Goal: Task Accomplishment & Management: Manage account settings

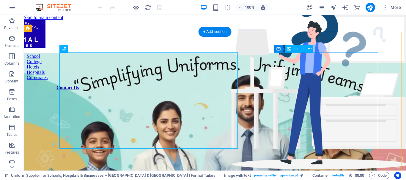
scroll to position [229, 0]
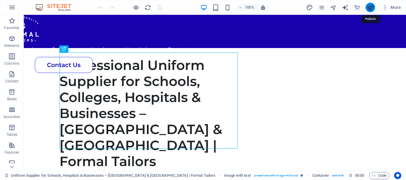
click at [370, 11] on icon "publish" at bounding box center [370, 7] width 7 height 7
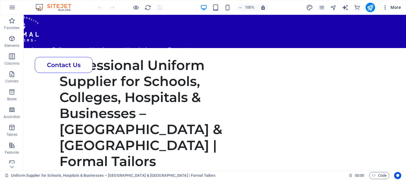
click at [384, 8] on icon "button" at bounding box center [385, 7] width 6 height 6
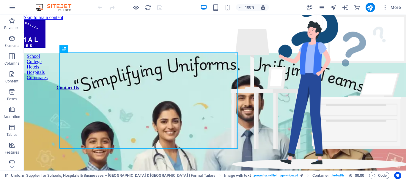
scroll to position [229, 0]
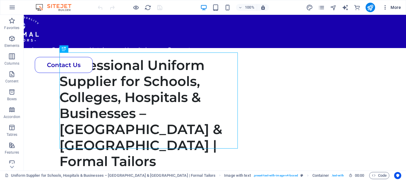
click at [384, 6] on icon "button" at bounding box center [385, 7] width 6 height 6
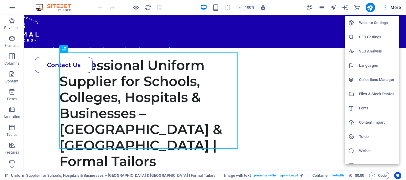
click at [374, 19] on li "Website Settings" at bounding box center [372, 23] width 54 height 14
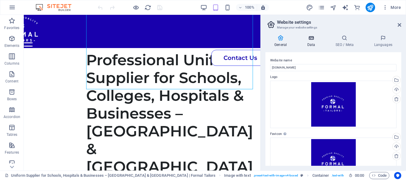
click at [302, 45] on h4 "Data" at bounding box center [312, 41] width 28 height 12
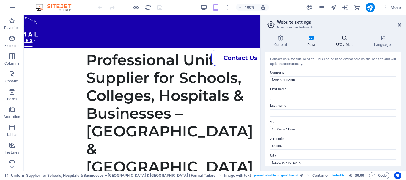
click at [335, 38] on icon at bounding box center [344, 38] width 36 height 6
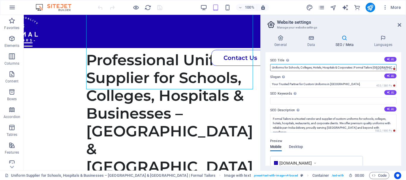
click at [356, 67] on input "Uniforms for Schools, Colleges, Hotels, Hospitals & Corporates | Formal Tailors…" at bounding box center [333, 67] width 126 height 7
paste input "School & Corporate Uniforms Supplier in Bangalore & Karnataka | Formal Tailors"
type input "School & Corporate Uniforms Supplier in Bangalore & Karnataka | Formal Tailors"
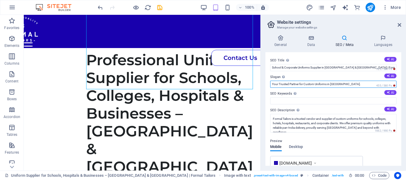
click at [354, 83] on input "Your Trusted Partner for Custom Uniforms in India." at bounding box center [333, 84] width 126 height 7
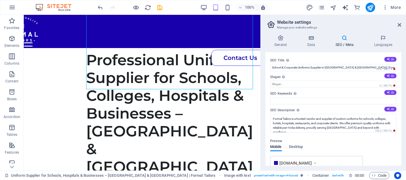
click at [346, 96] on label "SEO Keywords Comma-separated list of keywords representing your website. AI" at bounding box center [333, 93] width 126 height 7
click at [346, 97] on input "SEO Keywords Comma-separated list of keywords representing your website. AI" at bounding box center [333, 100] width 126 height 7
click at [331, 124] on textarea "Formal Tailors is a trusted vendor and supplier of custom uniforms for schools,…" at bounding box center [333, 123] width 126 height 19
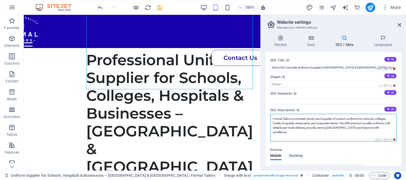
click at [331, 124] on textarea "Formal Tailors is a trusted vendor and supplier of custom uniforms for schools,…" at bounding box center [333, 128] width 126 height 28
paste textarea "– Trusted uniform supplier in Bangalore & Karnataka. We deliver school, college…"
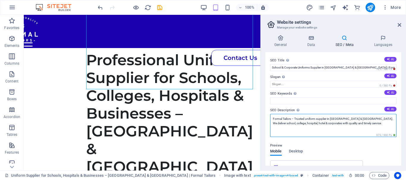
type textarea "Formal Tailors – Trusted uniform supplier in Bangalore & Karnataka. We deliver …"
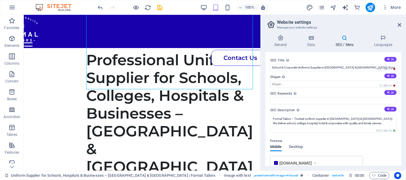
click at [350, 144] on div "Preview" at bounding box center [333, 141] width 126 height 7
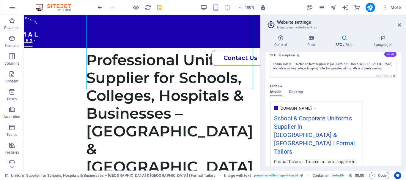
scroll to position [89, 0]
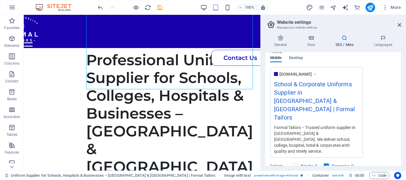
click at [375, 111] on div "www.example.com School & Corporate Uniforms Supplier in Bangalore & Karnataka |…" at bounding box center [333, 112] width 126 height 91
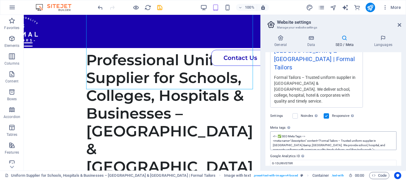
scroll to position [30, 0]
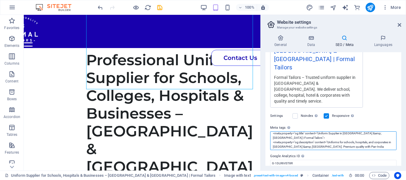
click at [330, 132] on textarea "<!-- ✅ SEO Meta Tags --> <meta name="description" content="Formal Tailors – Tru…" at bounding box center [333, 141] width 126 height 19
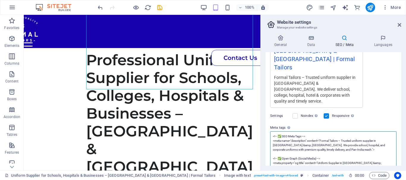
paste textarea "Open Graph --> <meta property="og:title" content="School & Corporate Uniform Su…"
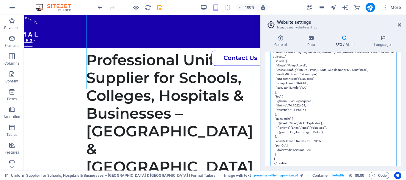
scroll to position [341, 0]
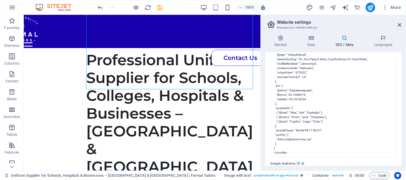
click at [329, 139] on body "formaltailors.com Uniform Supplier for Schools, Hospitals & Businesses – Bangal…" at bounding box center [203, 90] width 406 height 180
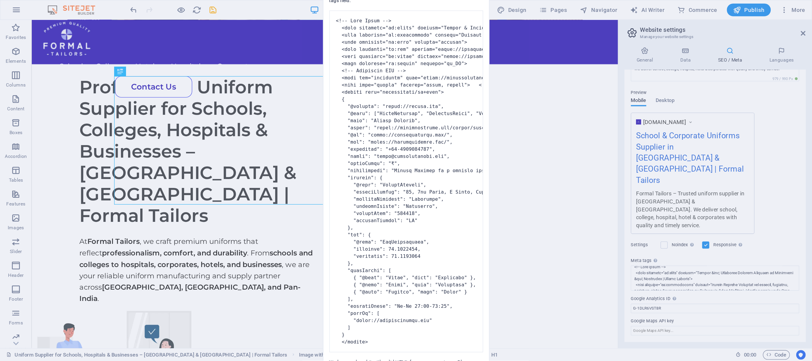
scroll to position [229, 0]
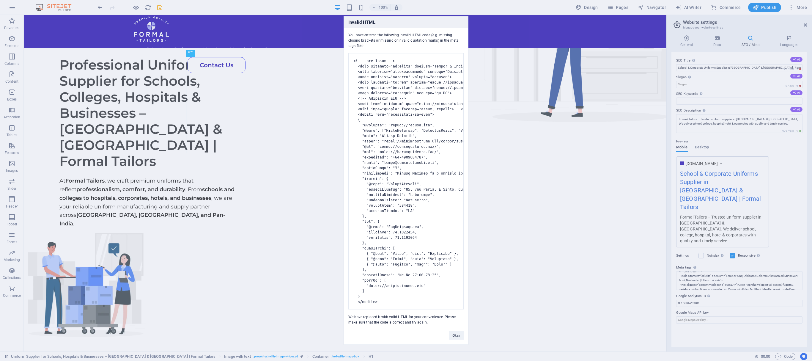
drag, startPoint x: 307, startPoint y: 3, endPoint x: 454, endPoint y: 333, distance: 361.6
click at [406, 180] on div "Okay" at bounding box center [456, 332] width 24 height 15
click at [406, 180] on button "Okay" at bounding box center [456, 335] width 15 height 9
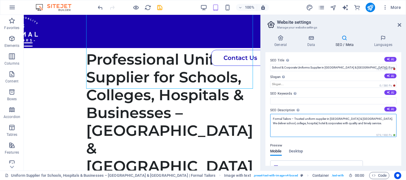
drag, startPoint x: 785, startPoint y: 0, endPoint x: 284, endPoint y: 120, distance: 515.7
click at [284, 120] on textarea "Formal Tailors – Trusted uniform supplier in Bangalore & Karnataka. We deliver …" at bounding box center [333, 125] width 126 height 23
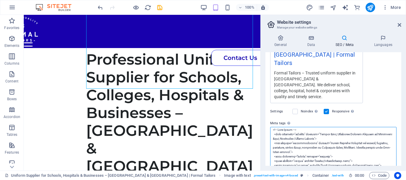
scroll to position [139, 0]
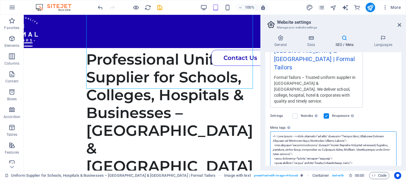
scroll to position [0, 0]
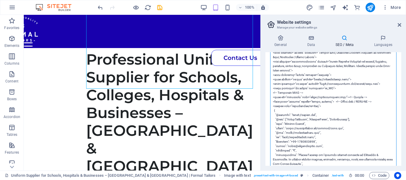
scroll to position [233, 0]
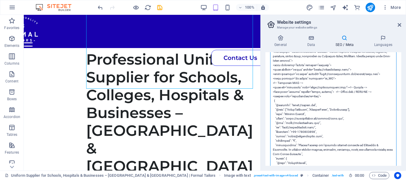
click at [274, 73] on textarea "Meta tags Enter HTML code here that will be placed inside the tags of your webs…" at bounding box center [333, 152] width 126 height 228
click at [272, 72] on textarea "Meta tags Enter HTML code here that will be placed inside the tags of your webs…" at bounding box center [333, 152] width 126 height 228
drag, startPoint x: 336, startPoint y: 68, endPoint x: 347, endPoint y: 85, distance: 20.1
click at [336, 68] on textarea "Meta tags Enter HTML code here that will be placed inside the tags of your webs…" at bounding box center [333, 152] width 126 height 228
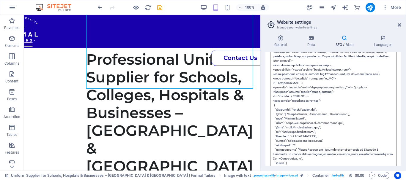
click at [275, 77] on textarea "Meta tags Enter HTML code here that will be placed inside the tags of your webs…" at bounding box center [333, 154] width 126 height 233
click at [273, 77] on textarea "Meta tags Enter HTML code here that will be placed inside the tags of your webs…" at bounding box center [333, 154] width 126 height 233
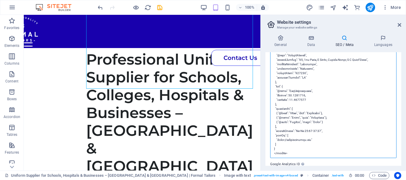
scroll to position [353, 0]
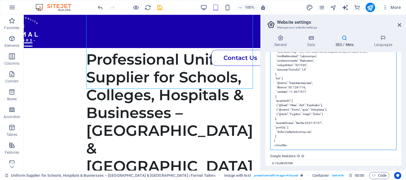
click at [274, 122] on textarea "Meta tags Enter HTML code here that will be placed inside the tags of your webs…" at bounding box center [333, 34] width 126 height 233
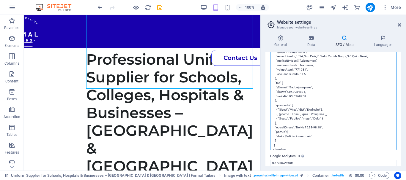
scroll to position [4, 0]
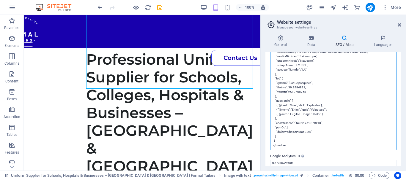
type textarea "<!-- Open Graph --> <meta property="og:title" content="School &amp; Corporate U…"
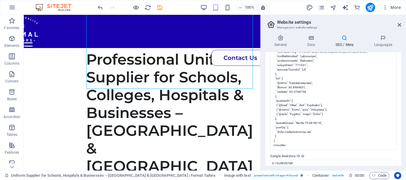
click at [321, 153] on label "Google Analytics ID Please only add the Google Analytics ID. We automatically i…" at bounding box center [333, 156] width 126 height 7
click at [321, 160] on input "G-1DLR6VST8R" at bounding box center [333, 163] width 126 height 7
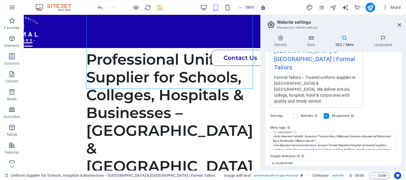
click at [372, 108] on div "Settings Noindex Instruct search engines to exclude this website from search re…" at bounding box center [333, 116] width 126 height 17
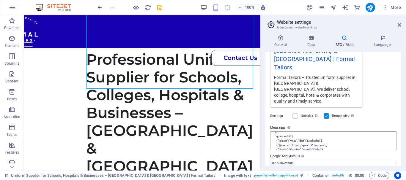
scroll to position [218, 0]
click at [401, 26] on aside "Website settings Manage your website settings General Data SEO / Meta Languages…" at bounding box center [333, 93] width 146 height 156
click at [400, 25] on icon at bounding box center [400, 25] width 4 height 5
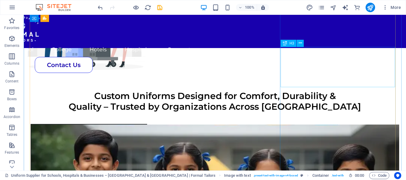
scroll to position [497, 0]
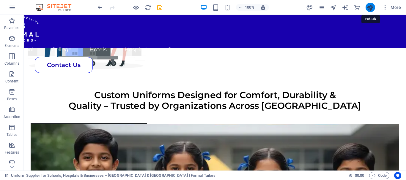
click at [372, 5] on icon "publish" at bounding box center [370, 7] width 7 height 7
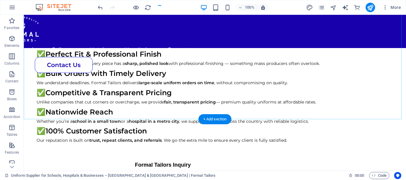
scroll to position [1149, 0]
